Goal: Information Seeking & Learning: Learn about a topic

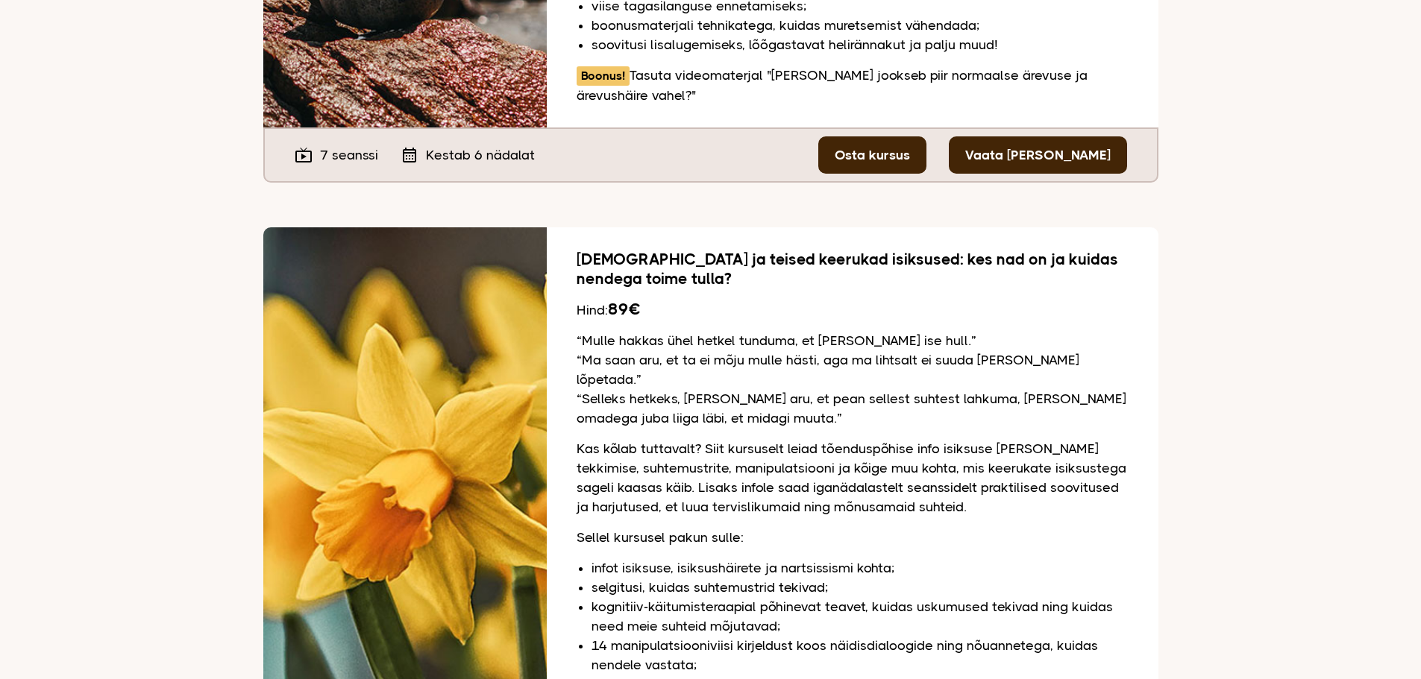
scroll to position [671, 0]
click at [907, 153] on link "Osta kursus" at bounding box center [872, 154] width 108 height 37
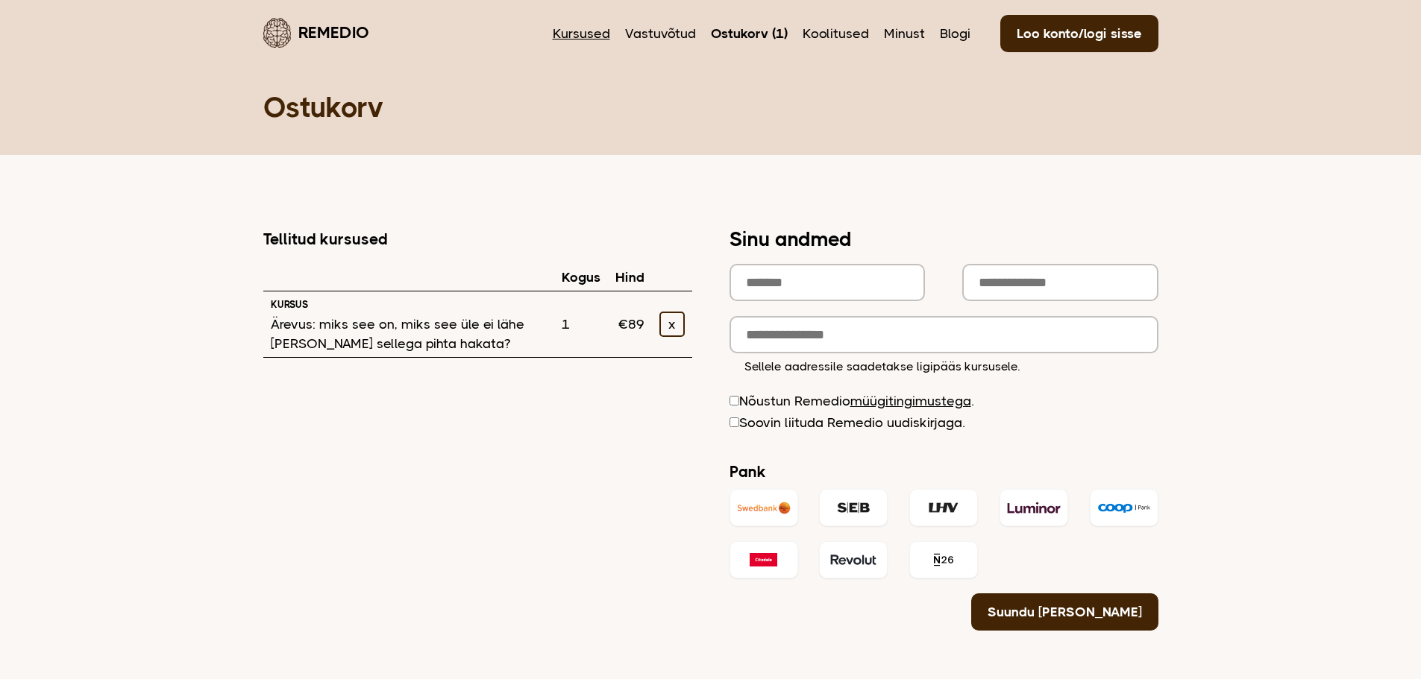
click at [591, 29] on link "Kursused" at bounding box center [581, 33] width 57 height 19
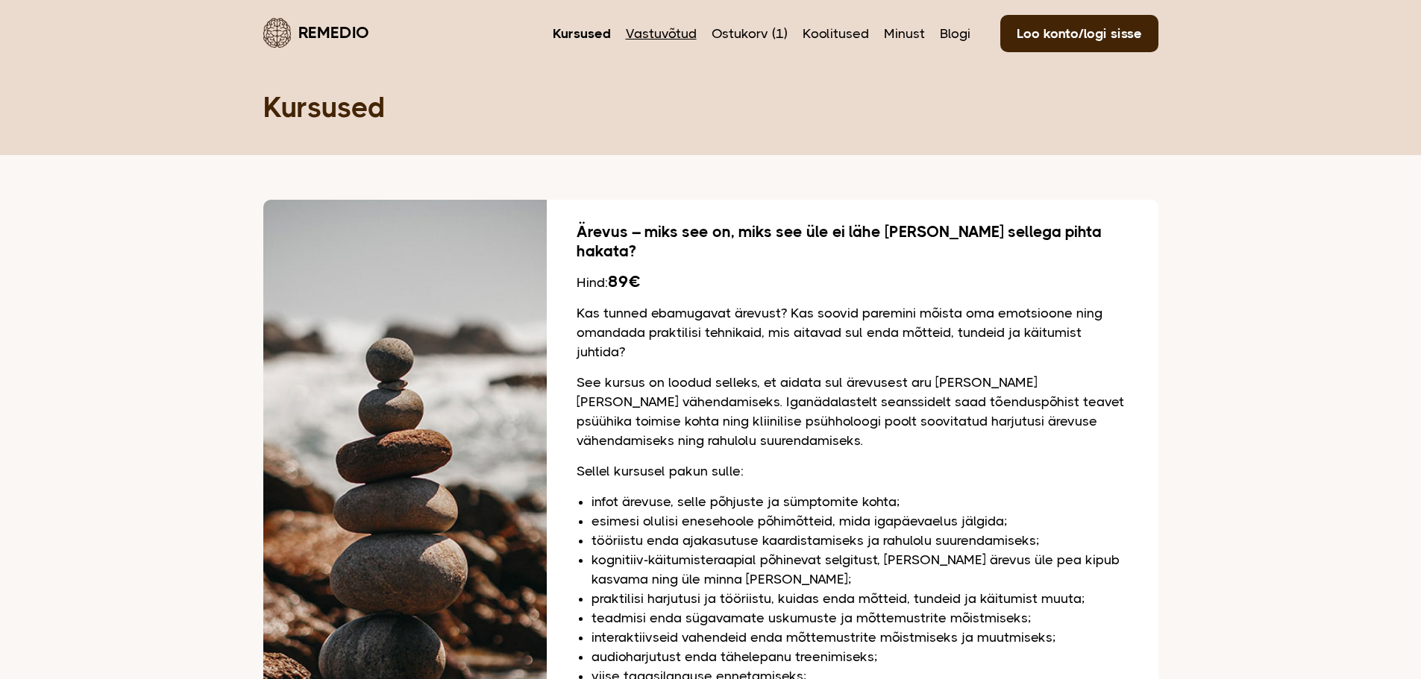
click at [659, 29] on link "Vastuvõtud" at bounding box center [661, 33] width 71 height 19
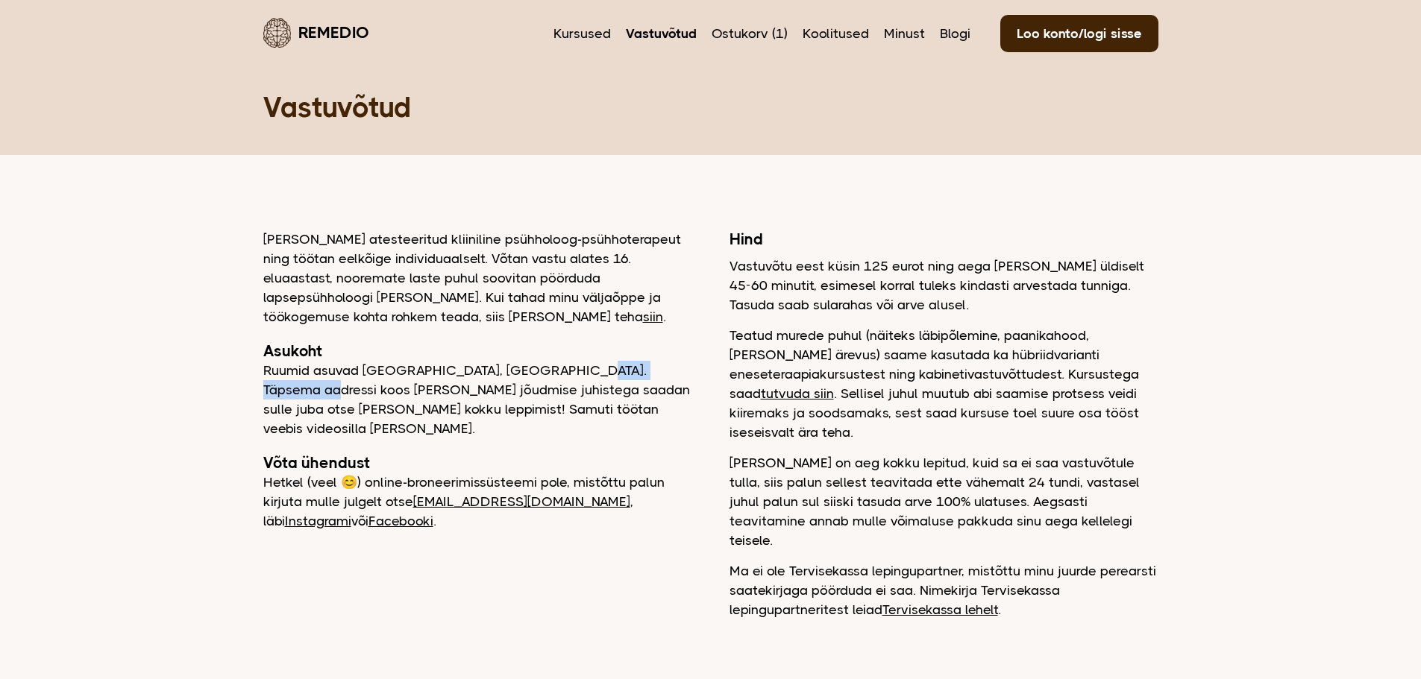
drag, startPoint x: 618, startPoint y: 362, endPoint x: 704, endPoint y: 366, distance: 86.6
click at [704, 366] on div "Olen atesteeritud kliiniline psühholoog-psühhoterapeut ning töötan eelkõige ind…" at bounding box center [710, 425] width 895 height 390
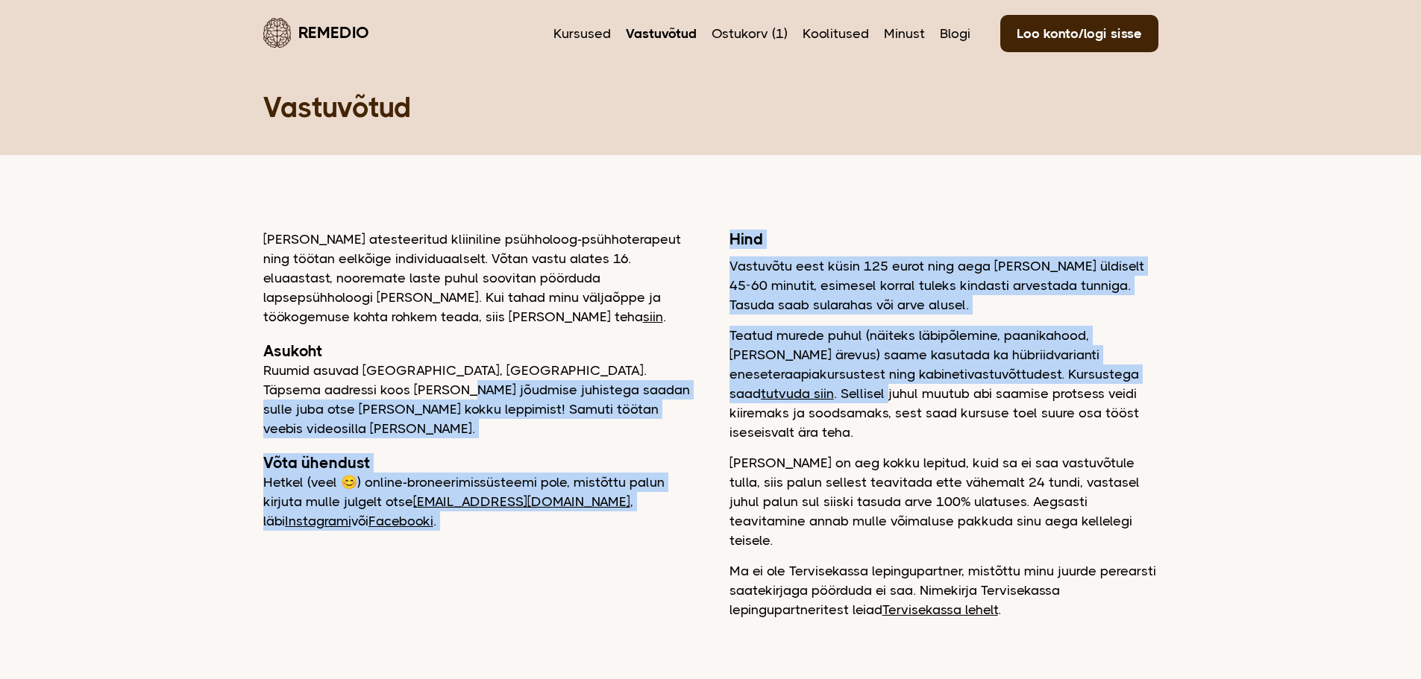
drag, startPoint x: 386, startPoint y: 394, endPoint x: 712, endPoint y: 386, distance: 326.8
click at [712, 386] on div "Olen atesteeritud kliiniline psühholoog-psühhoterapeut ning töötan eelkõige ind…" at bounding box center [710, 425] width 895 height 390
click at [562, 412] on p "Ruumid asuvad Tallinnas, Tiskres. Täpsema aadressi koos kohale jõudmise juhiste…" at bounding box center [477, 400] width 429 height 78
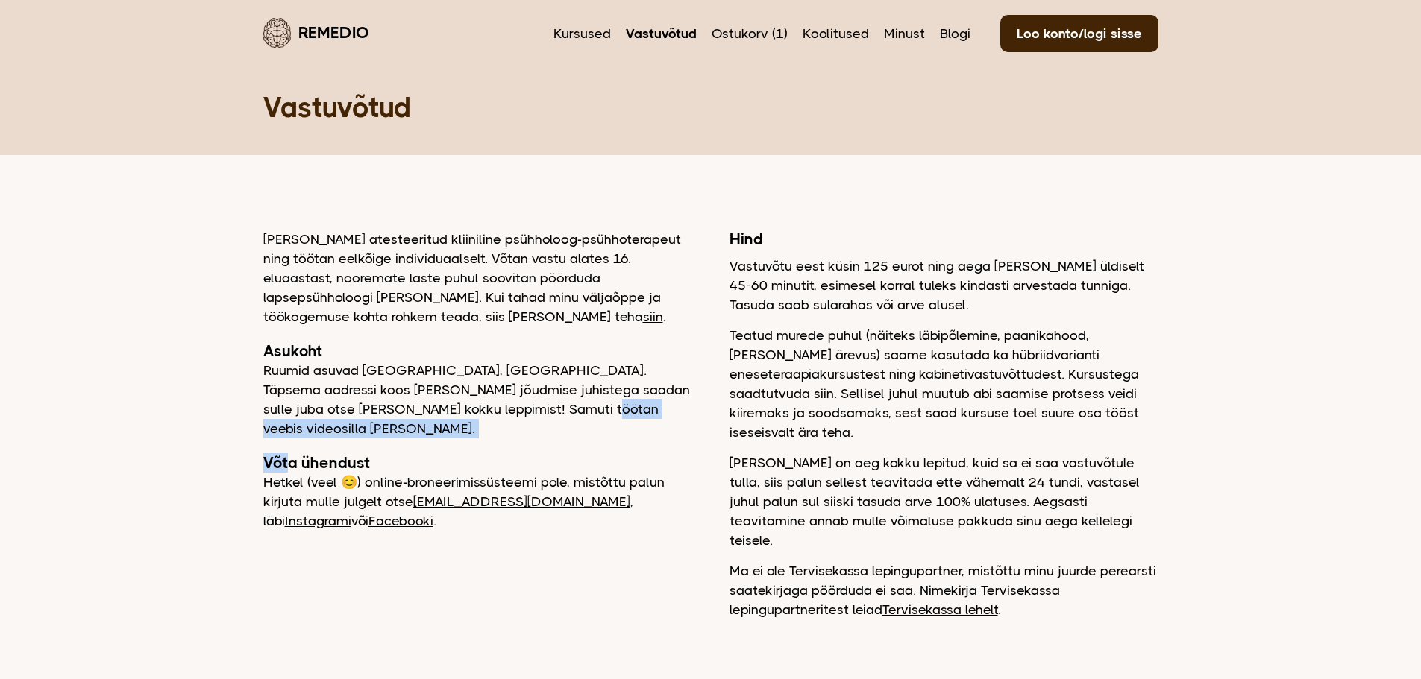
drag, startPoint x: 289, startPoint y: 420, endPoint x: 497, endPoint y: 415, distance: 208.1
click at [497, 415] on div "Olen atesteeritud kliiniline psühholoog-psühhoterapeut ning töötan eelkõige ind…" at bounding box center [477, 380] width 429 height 301
click at [521, 417] on p "Ruumid asuvad Tallinnas, Tiskres. Täpsema aadressi koos kohale jõudmise juhiste…" at bounding box center [477, 400] width 429 height 78
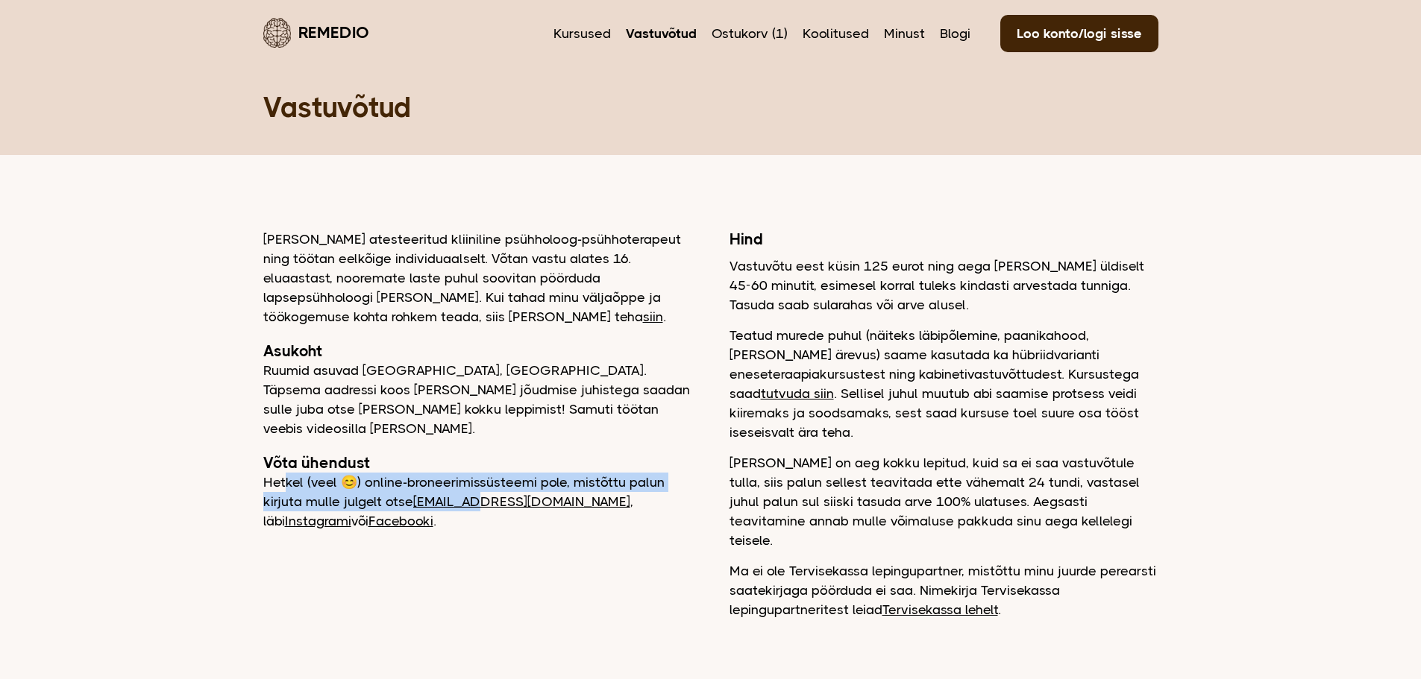
drag, startPoint x: 283, startPoint y: 470, endPoint x: 477, endPoint y: 490, distance: 195.0
click at [486, 490] on p "Hetkel (veel 😊) online-broneerimissüsteemi pole, mistõttu palun kirjuta mulle j…" at bounding box center [477, 502] width 429 height 58
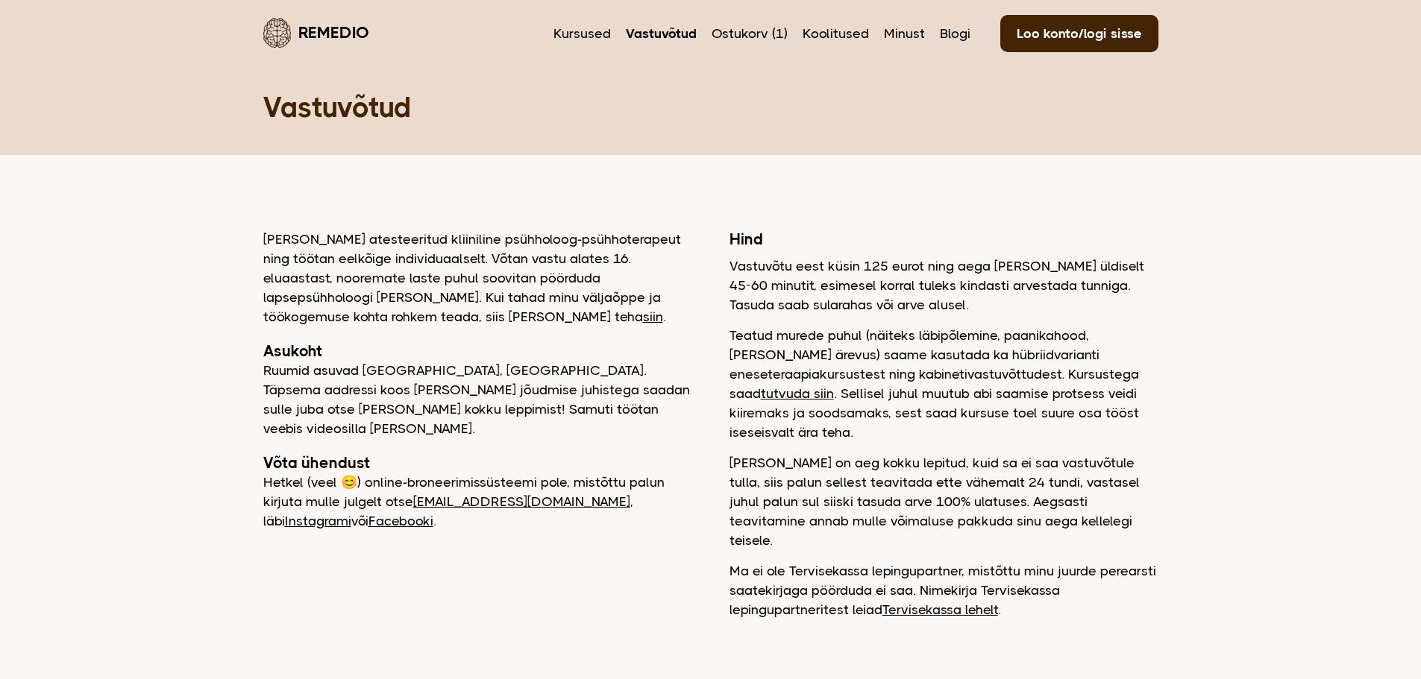
click at [354, 261] on p "Olen atesteeritud kliiniline psühholoog-psühhoterapeut ning töötan eelkõige ind…" at bounding box center [477, 278] width 429 height 97
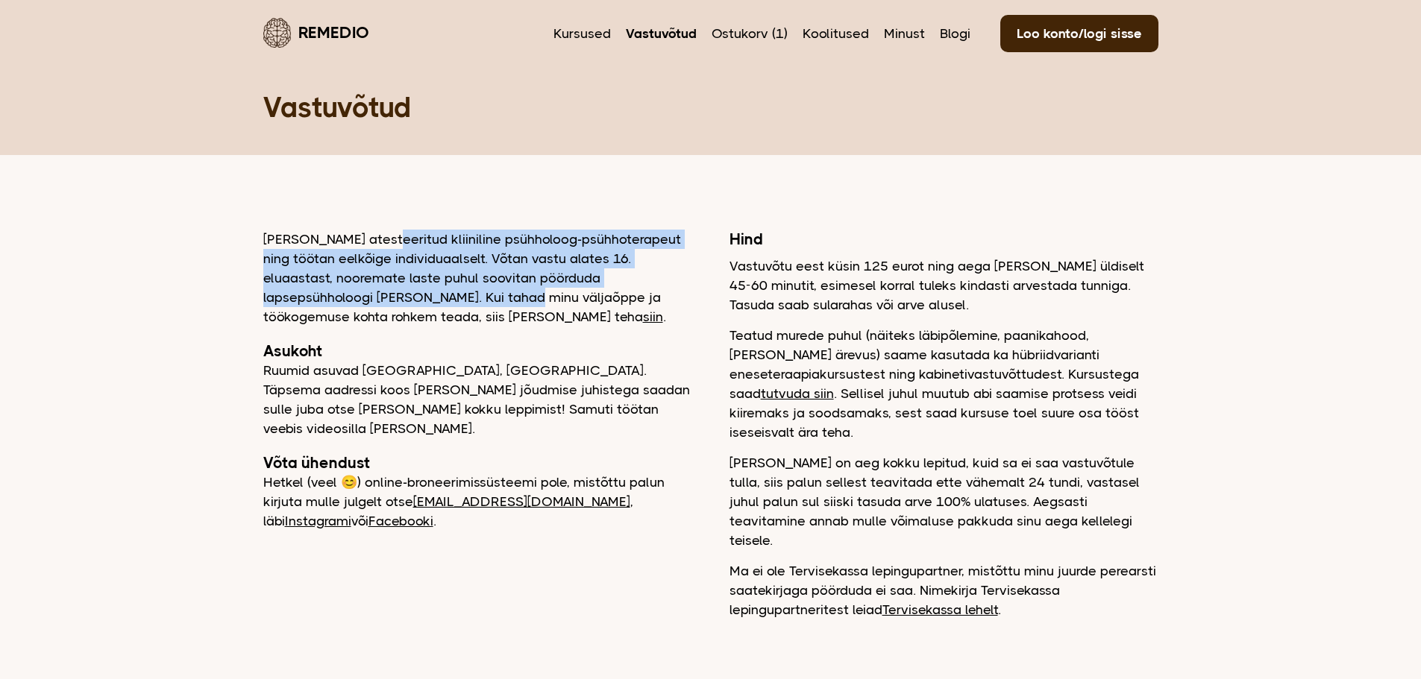
drag, startPoint x: 383, startPoint y: 233, endPoint x: 430, endPoint y: 298, distance: 80.6
click at [430, 298] on p "Olen atesteeritud kliiniline psühholoog-psühhoterapeut ning töötan eelkõige ind…" at bounding box center [477, 278] width 429 height 97
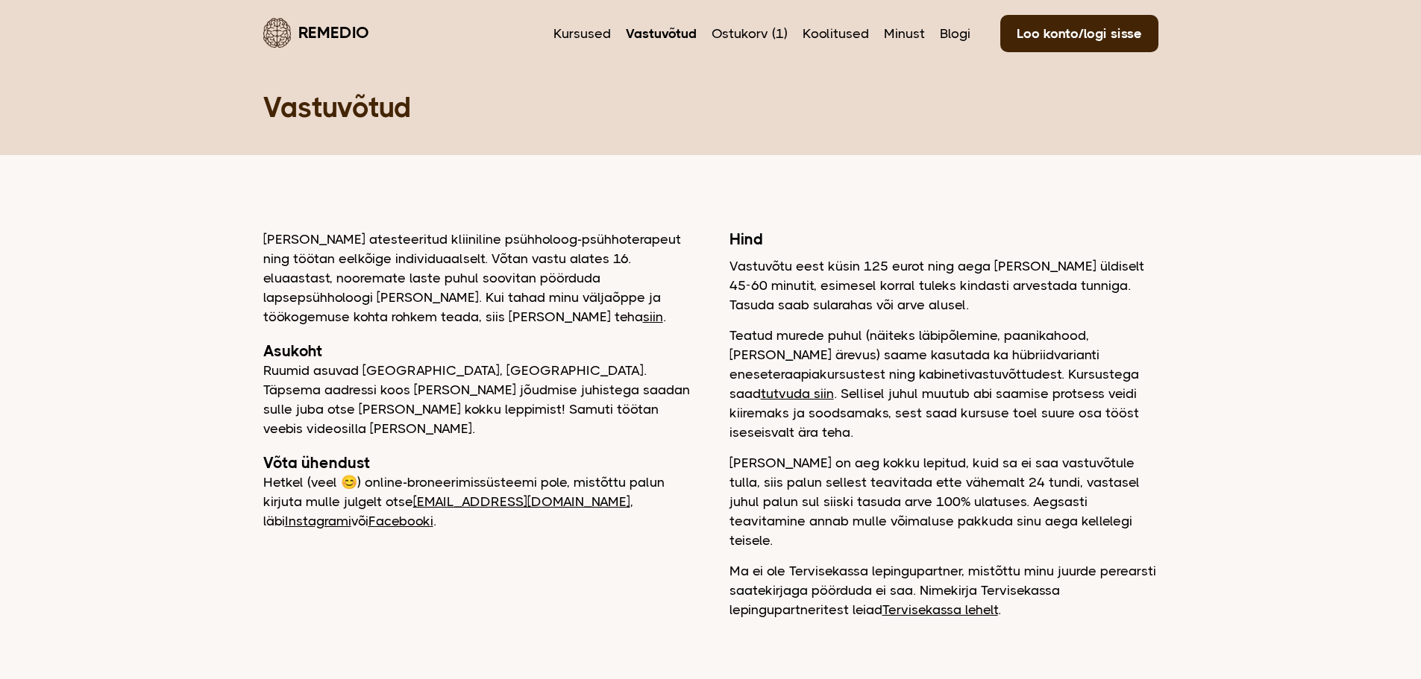
click at [497, 316] on p "Olen atesteeritud kliiniline psühholoog-psühhoterapeut ning töötan eelkõige ind…" at bounding box center [477, 278] width 429 height 97
drag, startPoint x: 407, startPoint y: 282, endPoint x: 700, endPoint y: 278, distance: 292.4
click at [700, 278] on div "Olen atesteeritud kliiniline psühholoog-psühhoterapeut ning töötan eelkõige ind…" at bounding box center [710, 425] width 895 height 390
click at [643, 318] on link "siin" at bounding box center [653, 317] width 20 height 15
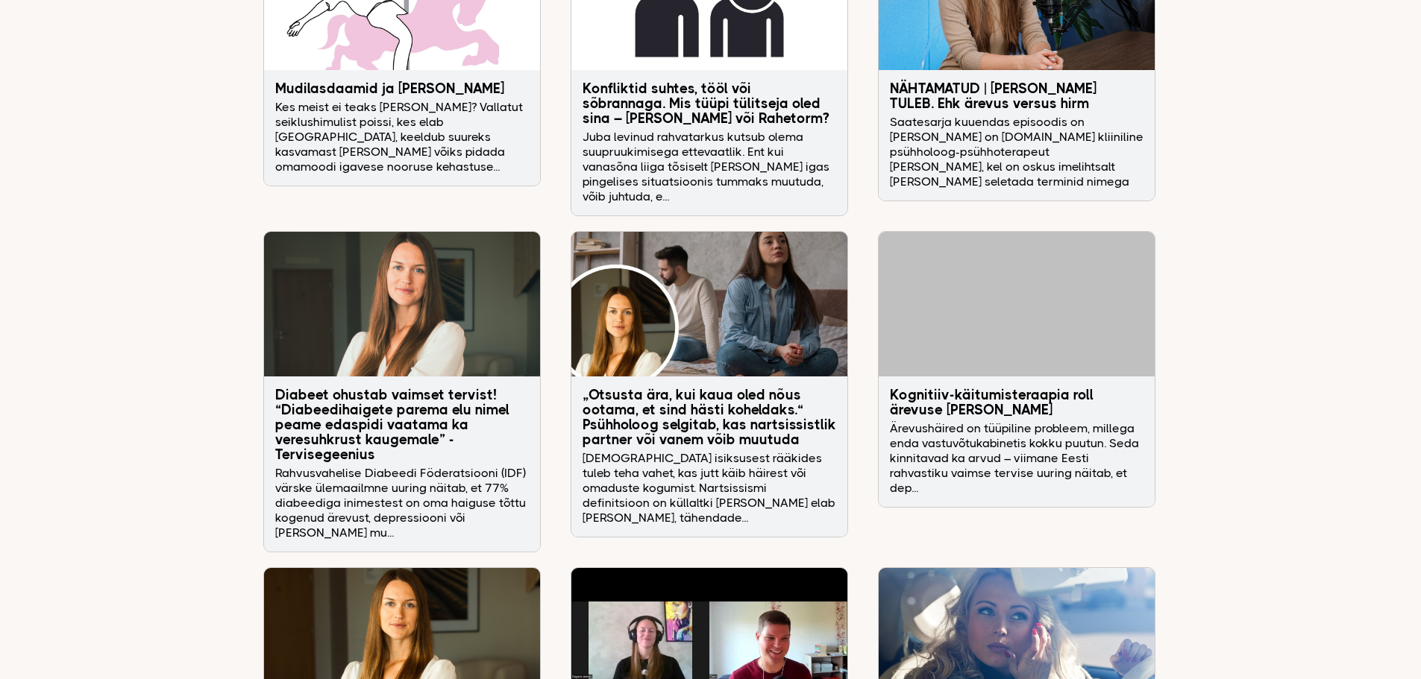
scroll to position [3058, 0]
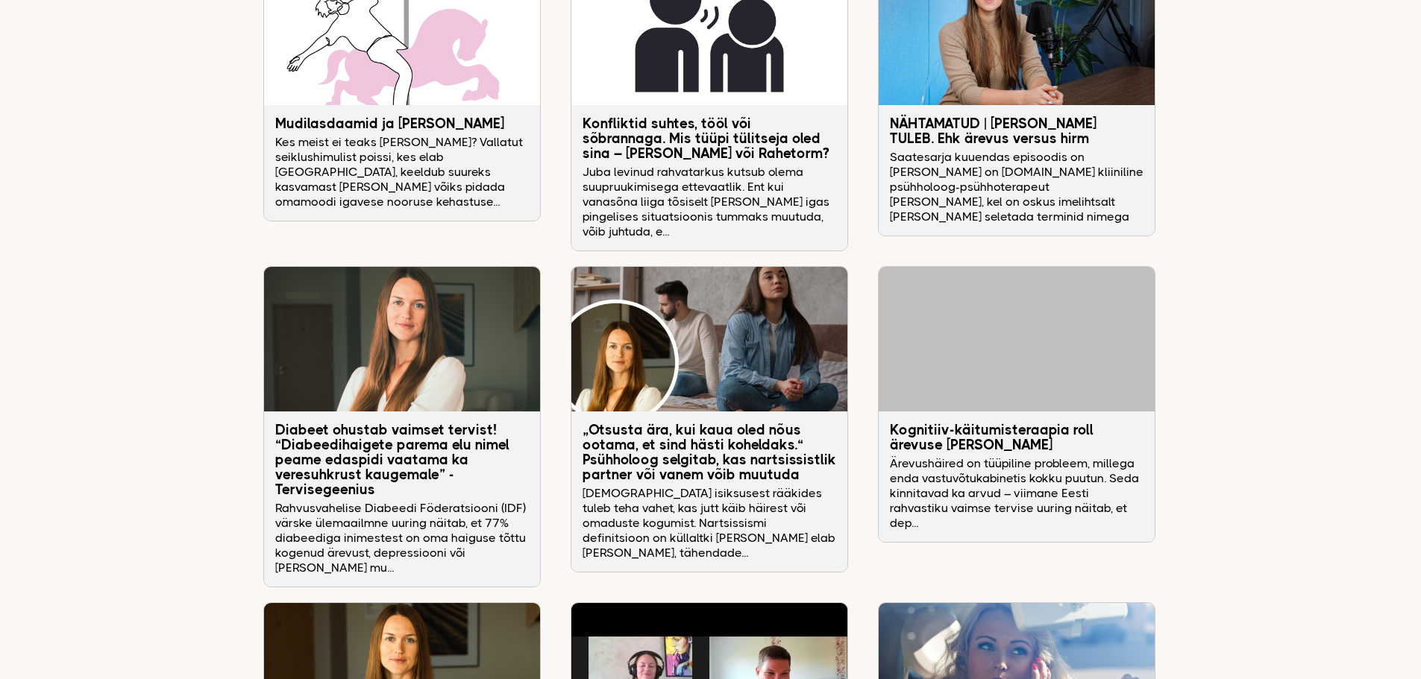
click at [977, 116] on h3 "NÄHTAMATUD | [PERSON_NAME] TULEB. Ehk ärevus versus hirm" at bounding box center [1017, 131] width 254 height 30
